Goal: Navigation & Orientation: Understand site structure

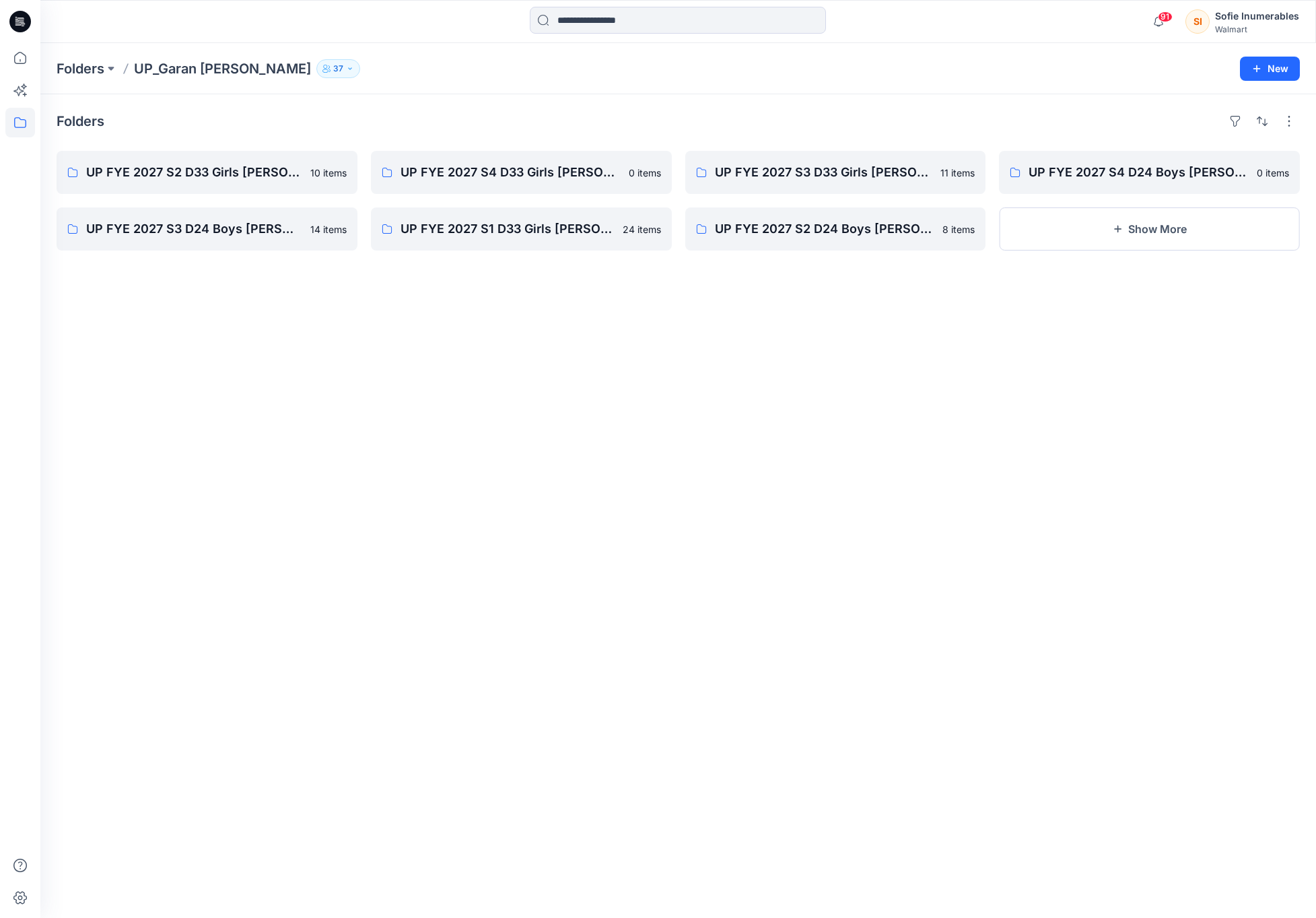
click at [25, 133] on icon at bounding box center [20, 122] width 30 height 30
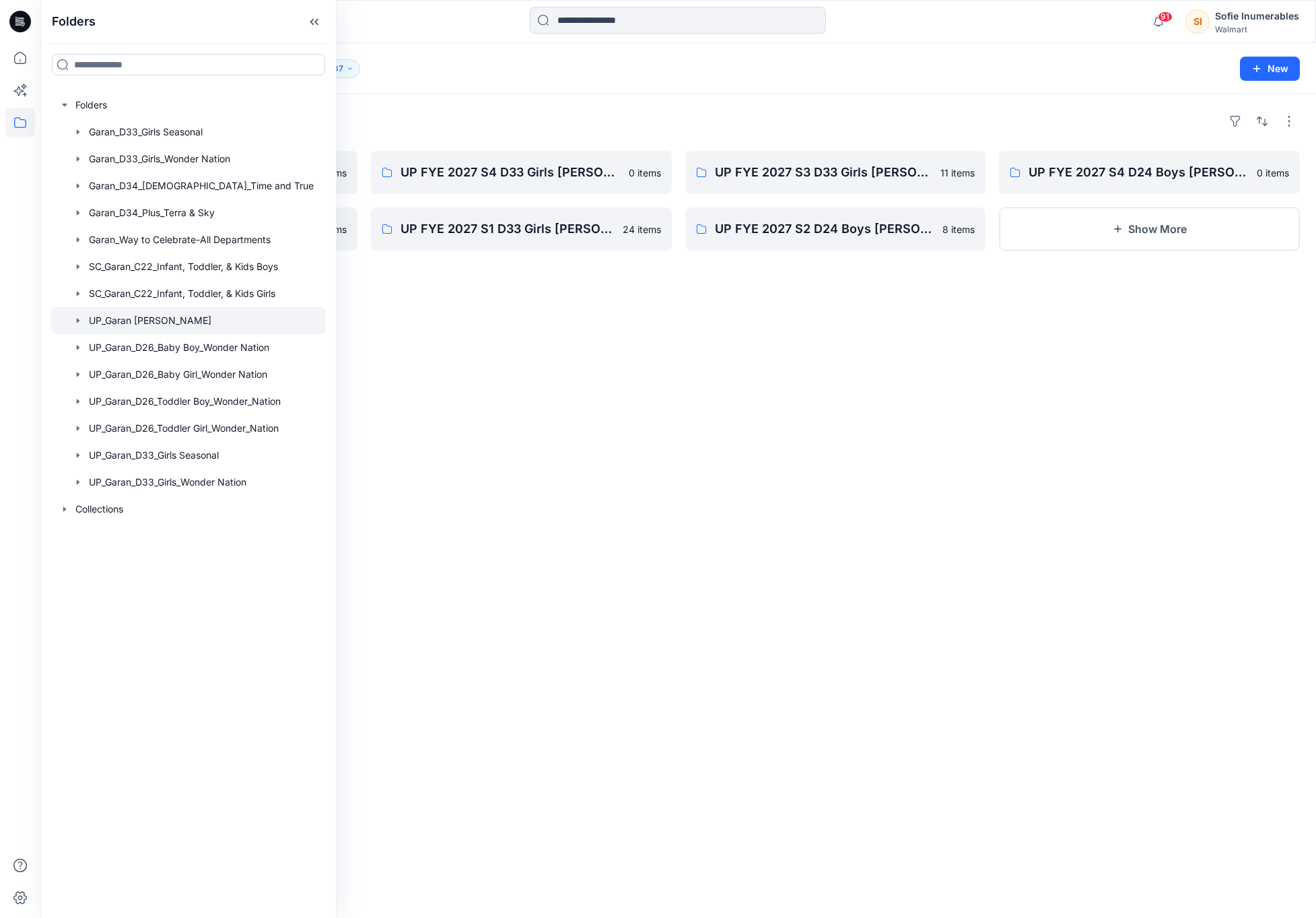
click at [84, 326] on icon "button" at bounding box center [78, 321] width 11 height 11
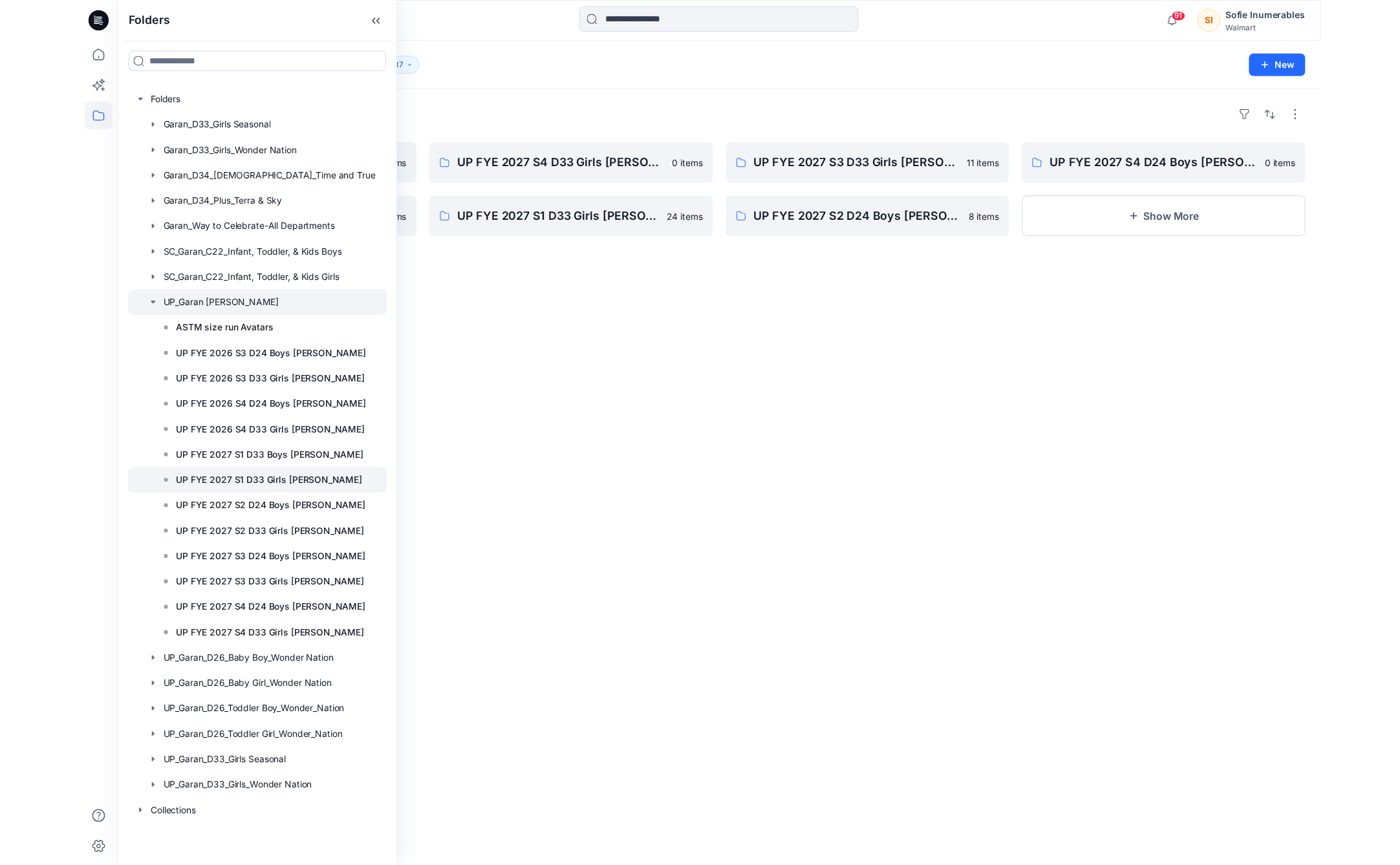
scroll to position [40, 0]
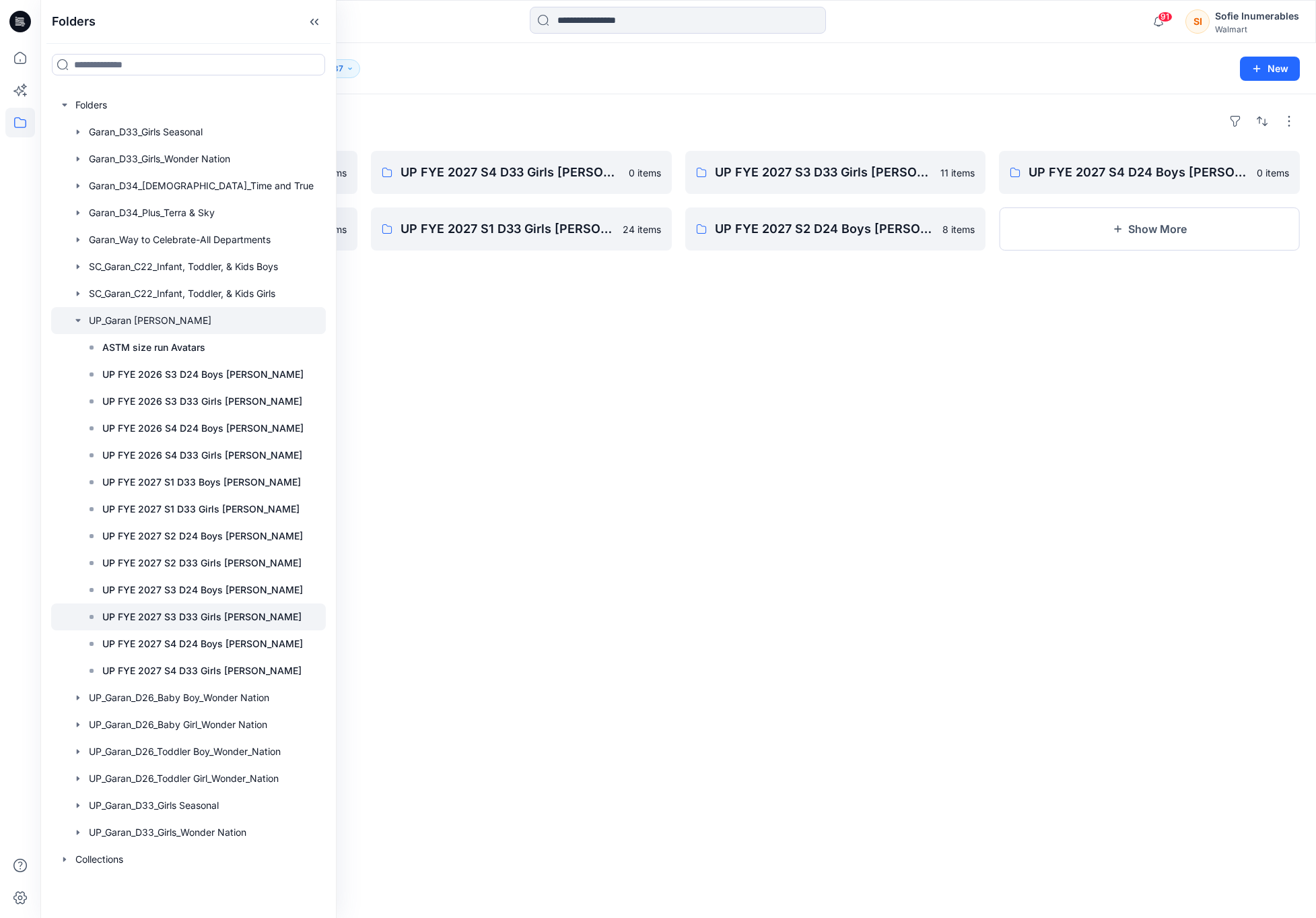
click at [216, 625] on p "UP FYE 2027 S3 D33 Girls [PERSON_NAME]" at bounding box center [202, 616] width 200 height 16
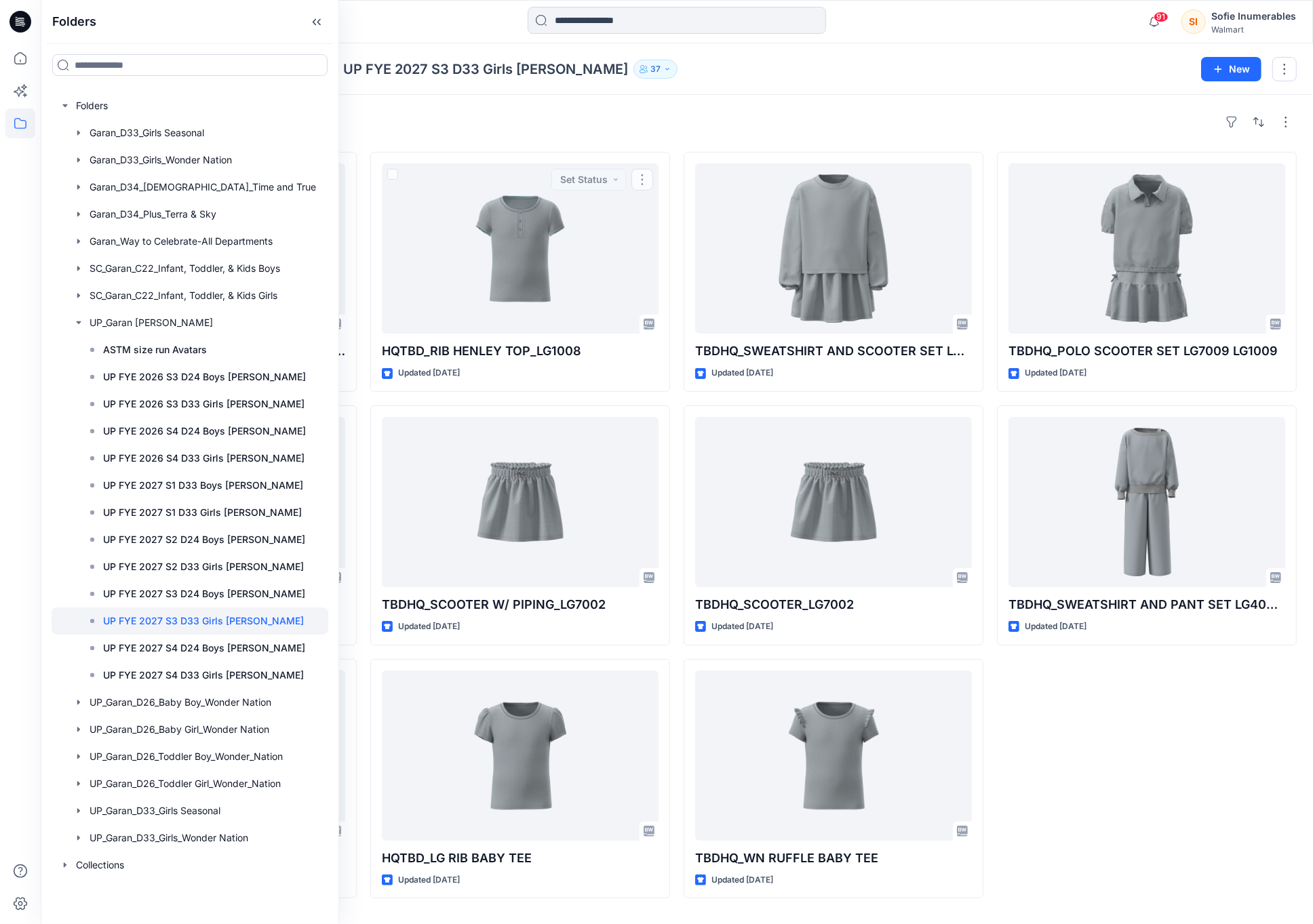
click at [475, 133] on div "Styles" at bounding box center [677, 122] width 1240 height 22
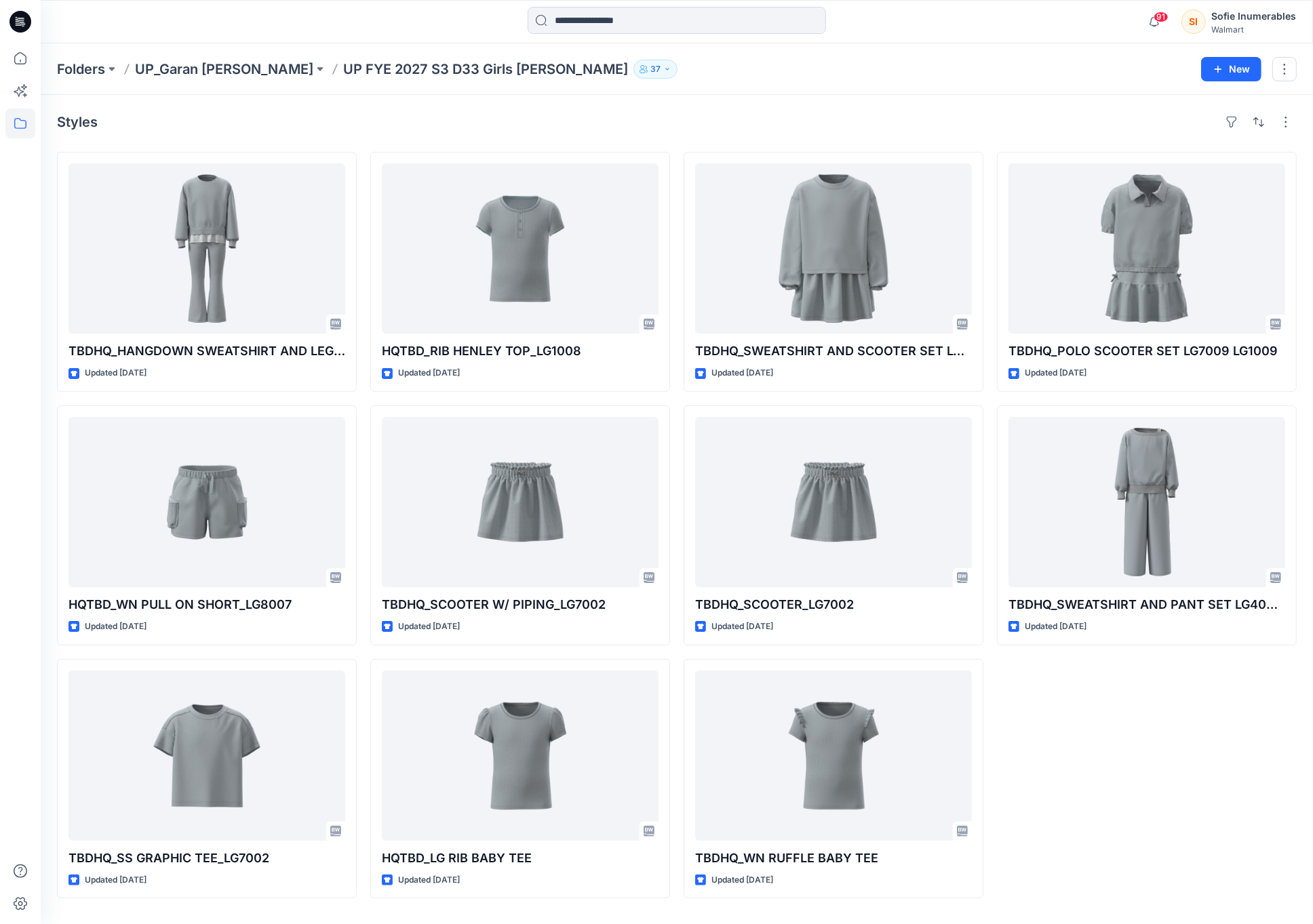
drag, startPoint x: 25, startPoint y: 102, endPoint x: 27, endPoint y: 129, distance: 27.1
click at [25, 102] on icon at bounding box center [20, 90] width 30 height 30
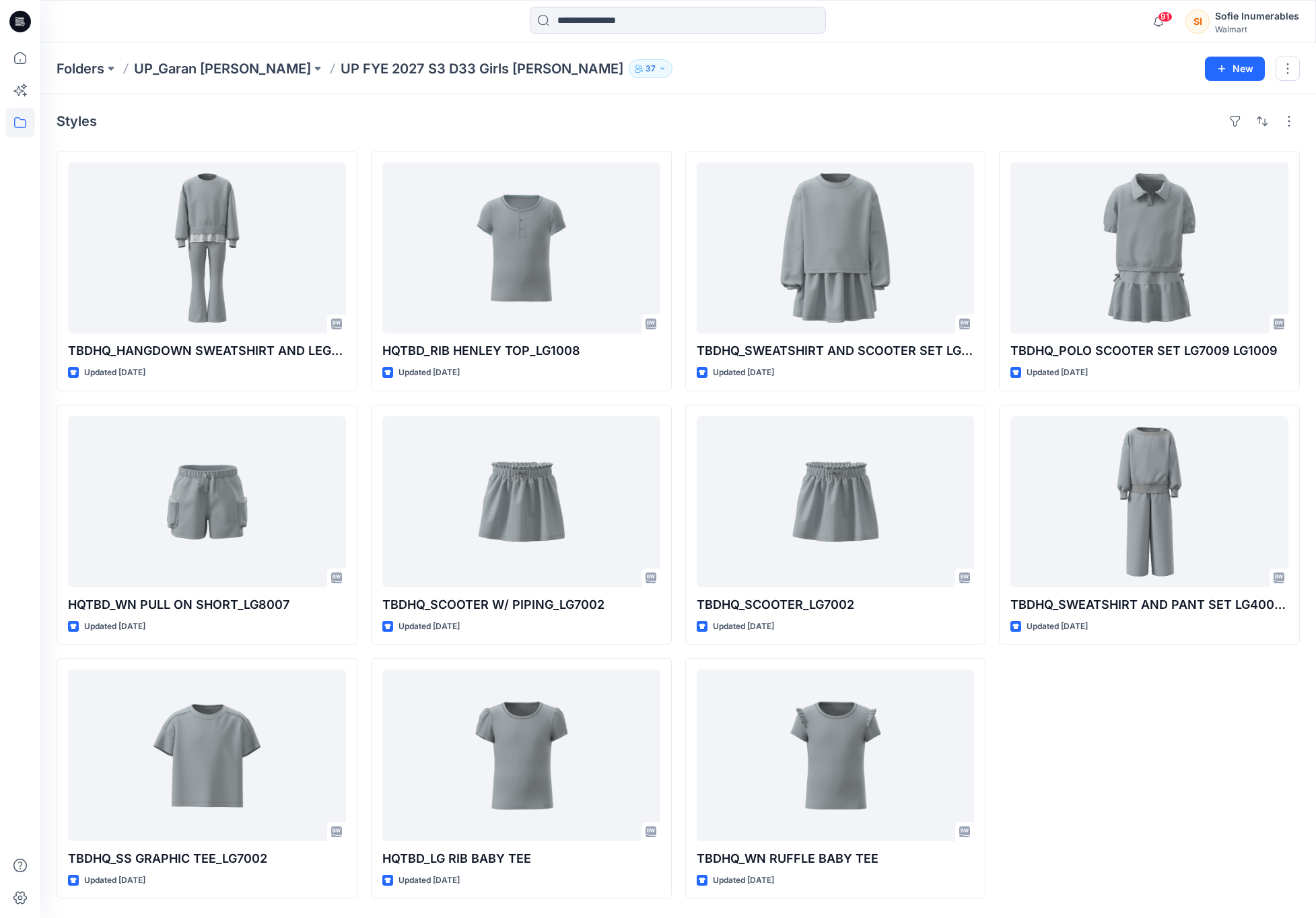
click at [28, 127] on icon at bounding box center [20, 122] width 30 height 30
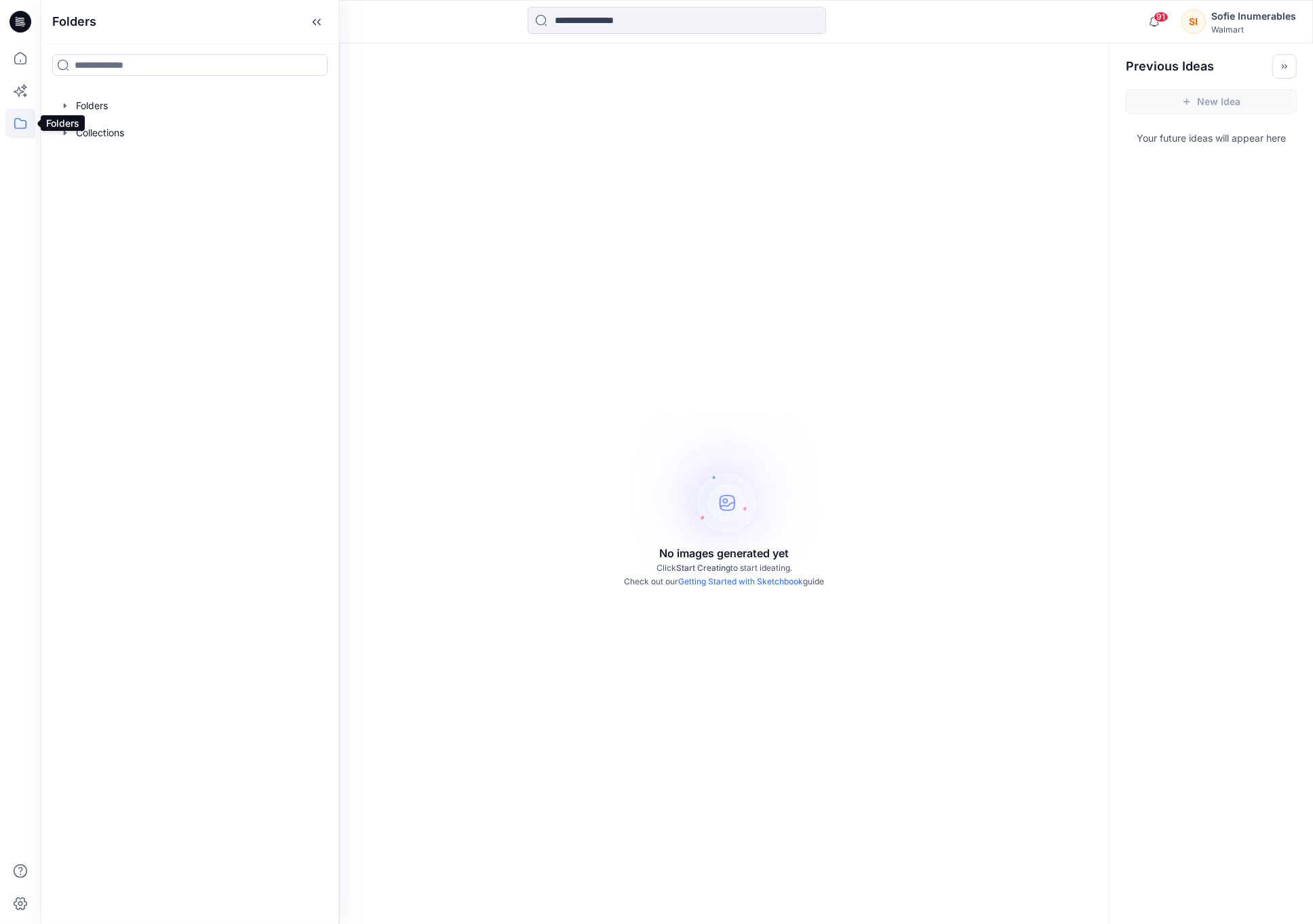
click at [22, 117] on icon at bounding box center [20, 123] width 30 height 30
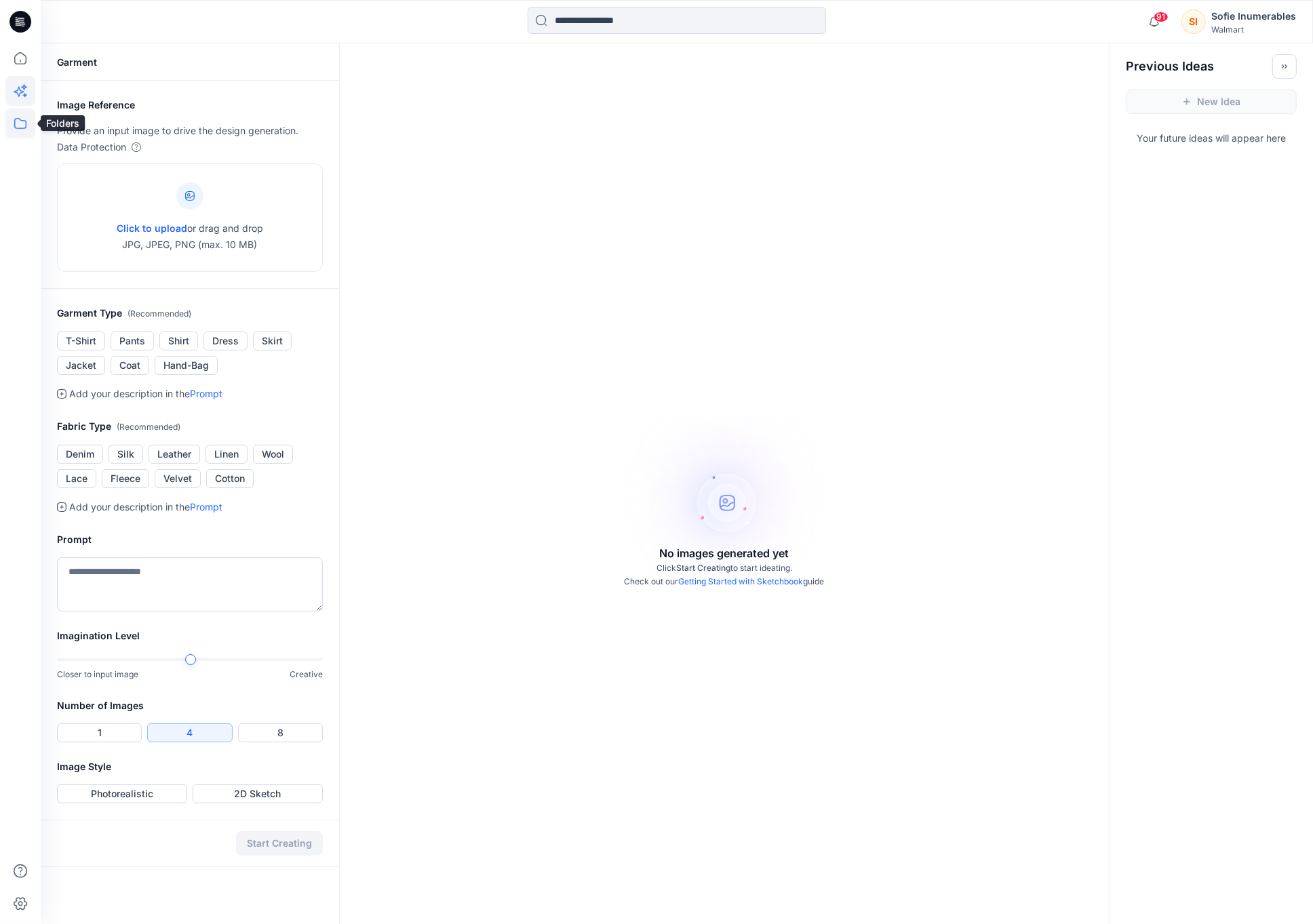
click at [20, 136] on icon at bounding box center [20, 123] width 30 height 30
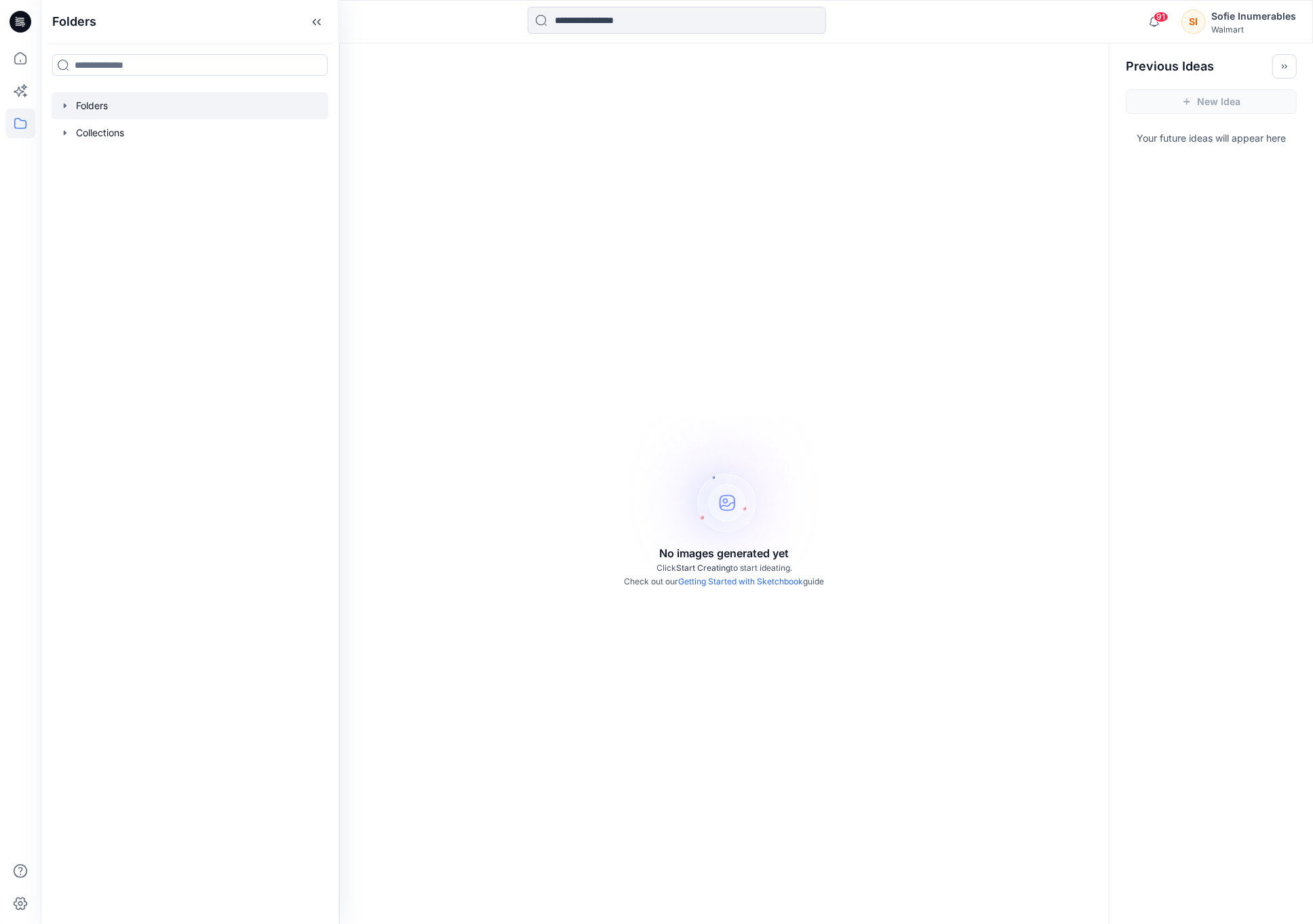
click at [97, 110] on div at bounding box center [190, 105] width 277 height 27
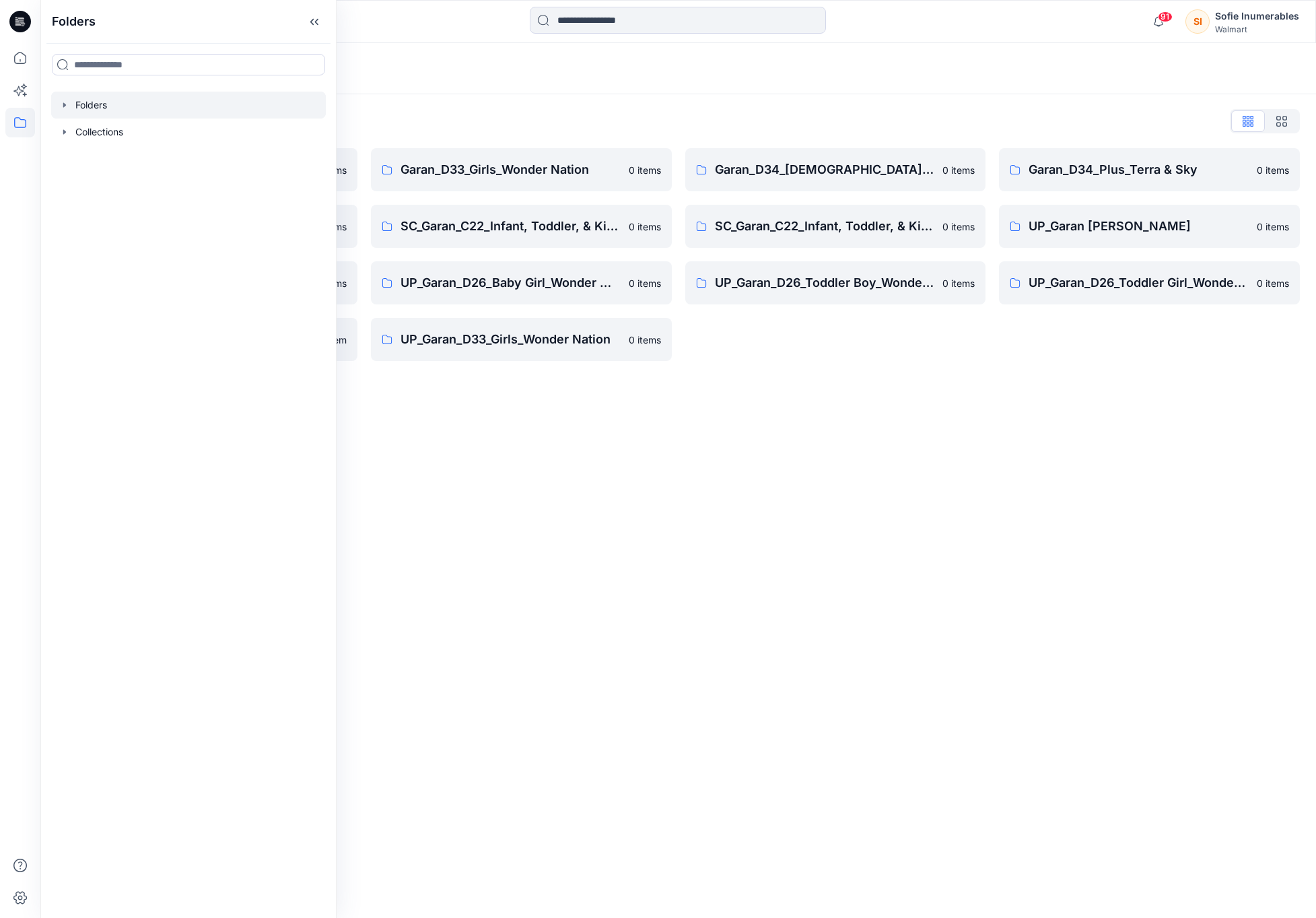
click at [66, 107] on icon "button" at bounding box center [64, 104] width 3 height 5
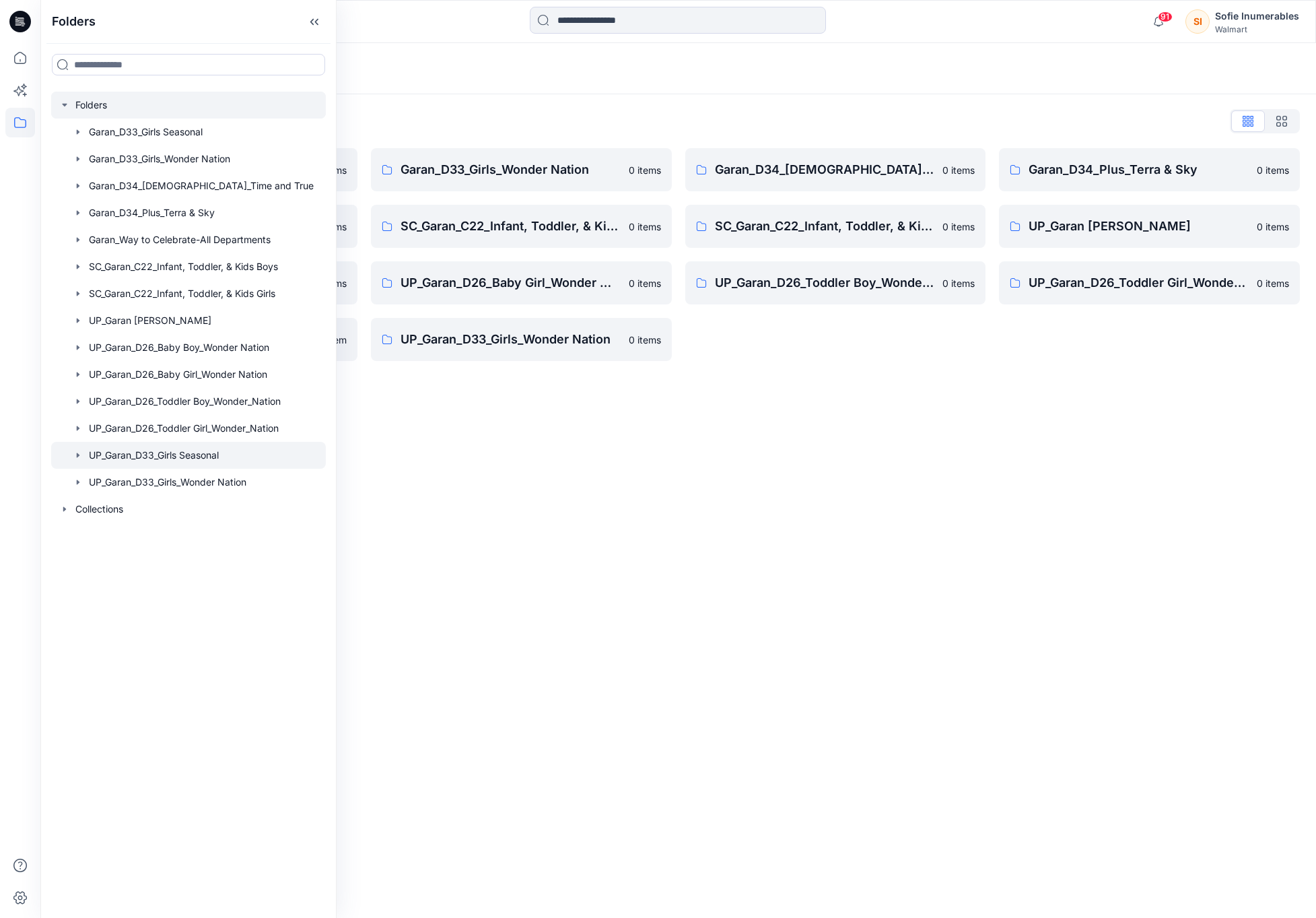
click at [84, 461] on icon "button" at bounding box center [78, 455] width 11 height 11
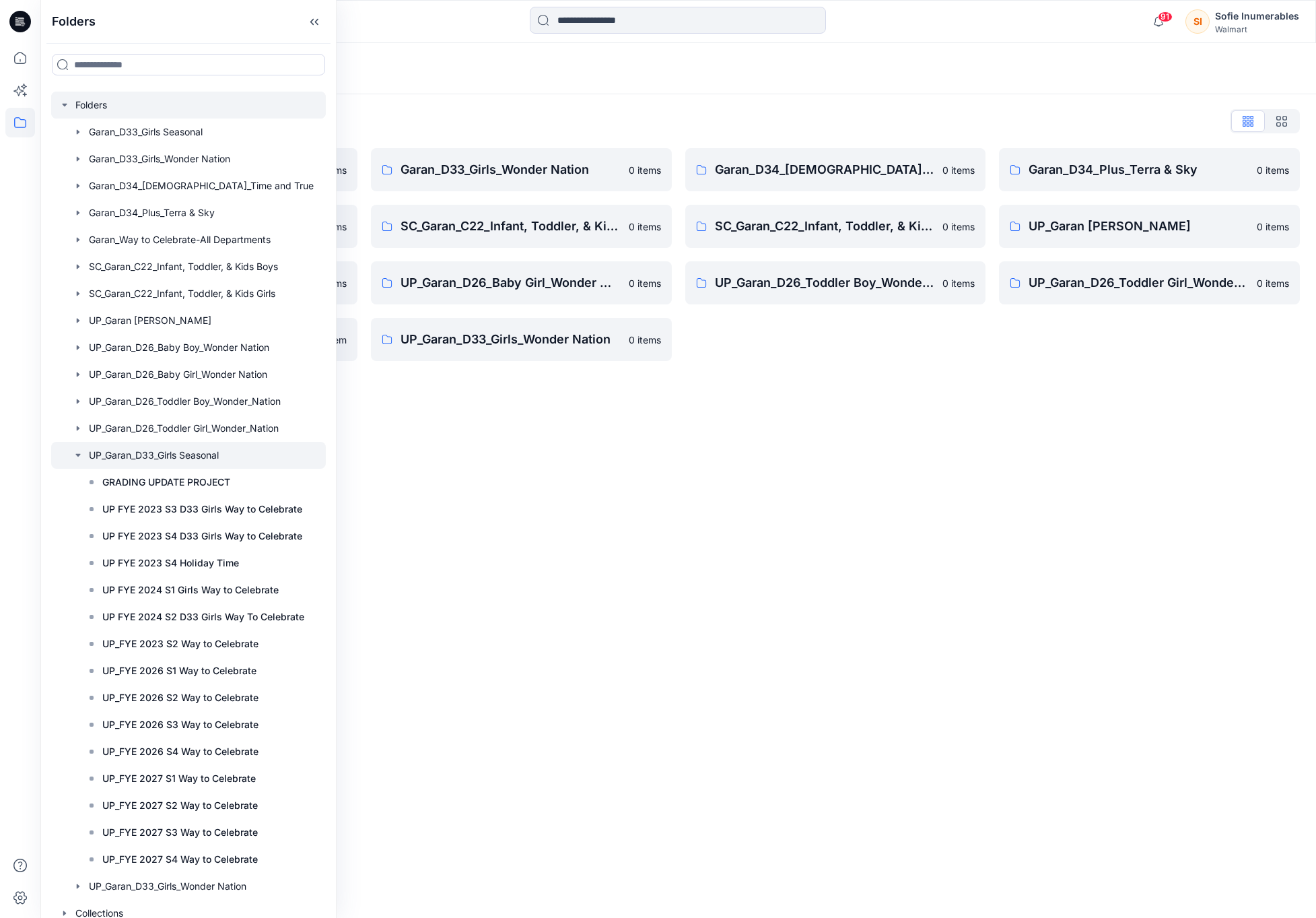
click at [79, 461] on icon "button" at bounding box center [78, 455] width 11 height 11
